Goal: Find specific page/section: Find specific page/section

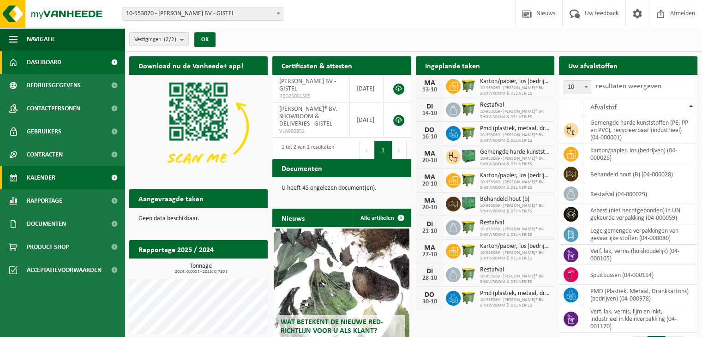
click at [48, 185] on span "Kalender" at bounding box center [41, 177] width 29 height 23
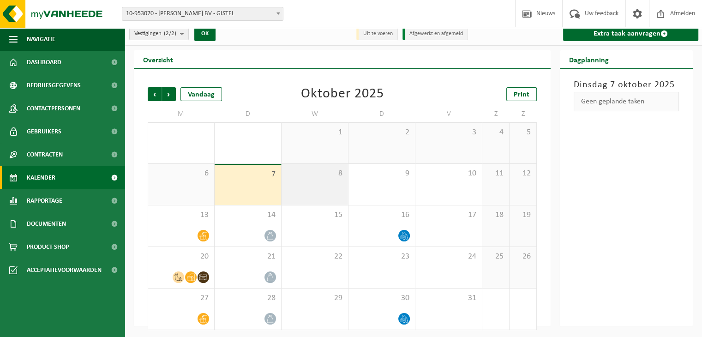
scroll to position [8, 0]
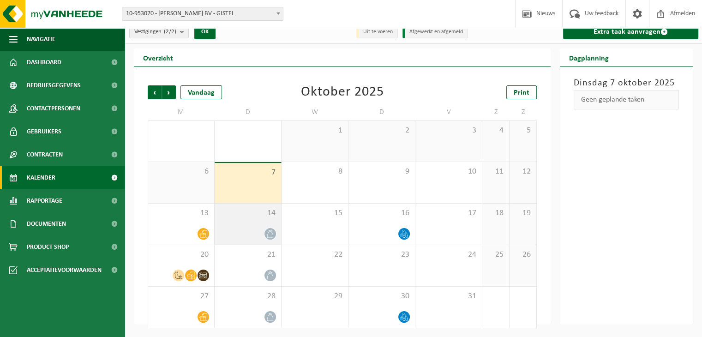
click at [214, 226] on div "14" at bounding box center [247, 223] width 66 height 41
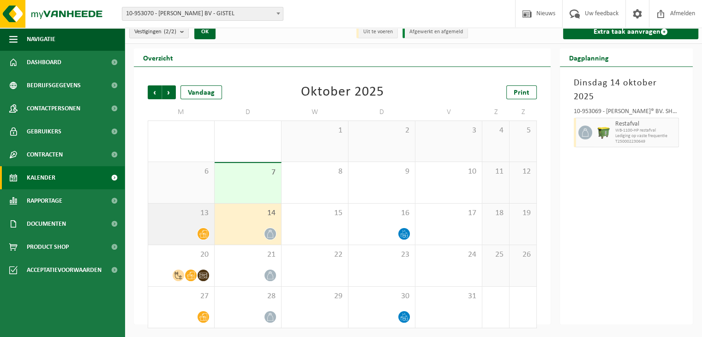
click at [196, 218] on div "13" at bounding box center [181, 223] width 66 height 41
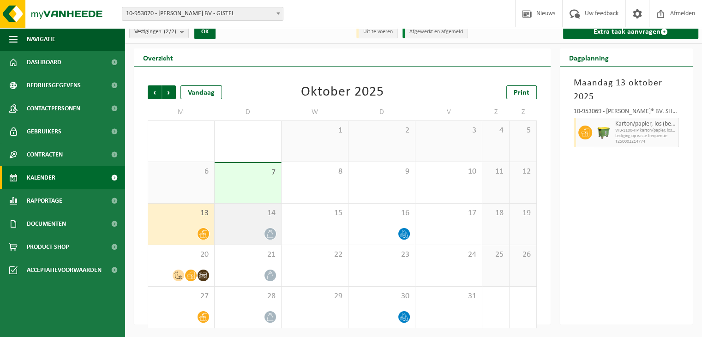
click at [256, 224] on div "14" at bounding box center [247, 223] width 66 height 41
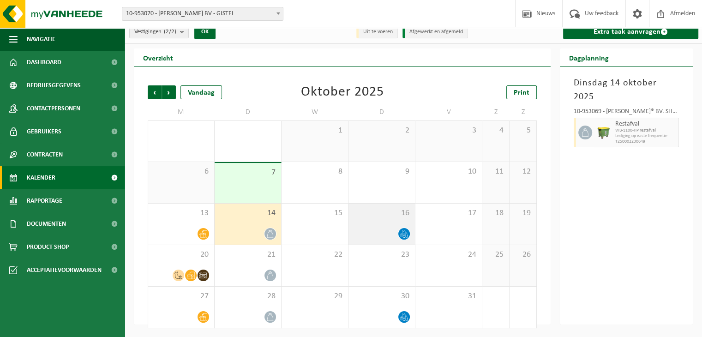
click at [384, 218] on div "16" at bounding box center [381, 223] width 66 height 41
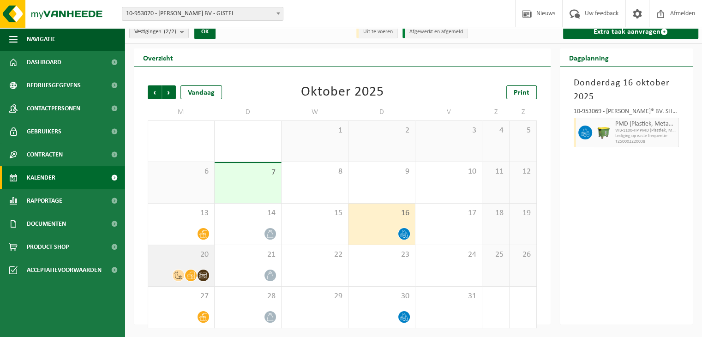
click at [187, 250] on span "20" at bounding box center [181, 255] width 57 height 10
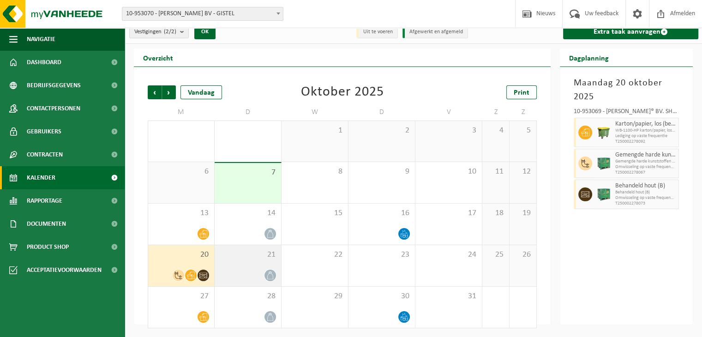
click at [269, 257] on span "21" at bounding box center [247, 255] width 57 height 10
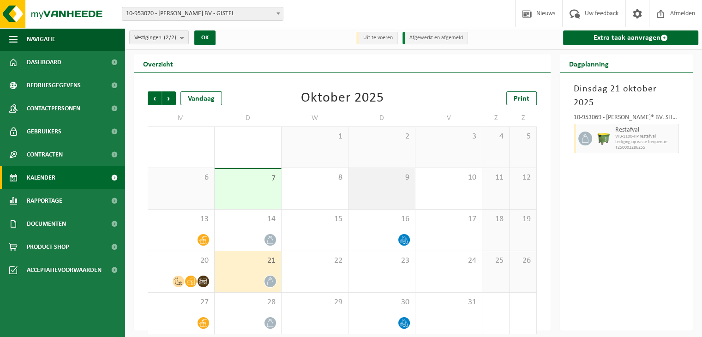
scroll to position [0, 0]
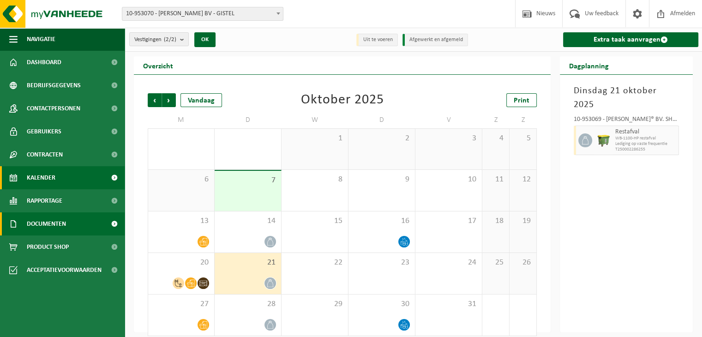
click at [50, 229] on span "Documenten" at bounding box center [46, 223] width 39 height 23
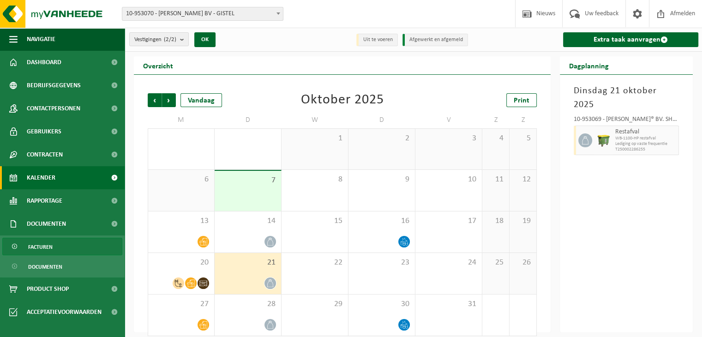
click at [46, 241] on span "Facturen" at bounding box center [40, 247] width 24 height 18
